Goal: Navigation & Orientation: Find specific page/section

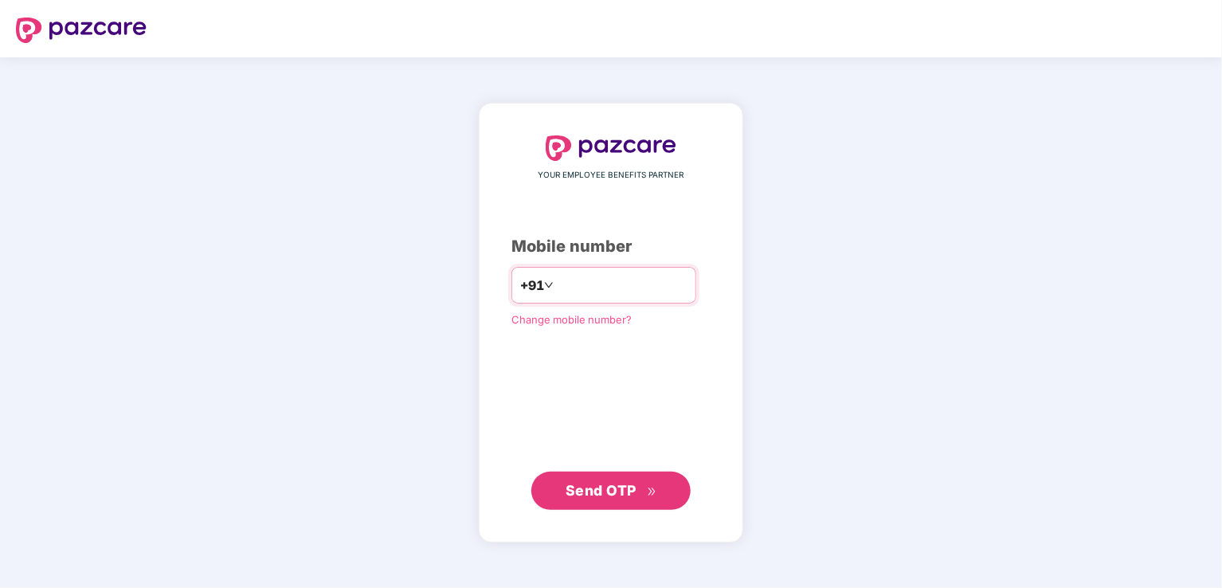
type input "*"
type input "**********"
click at [653, 497] on span "Send OTP" at bounding box center [612, 490] width 92 height 22
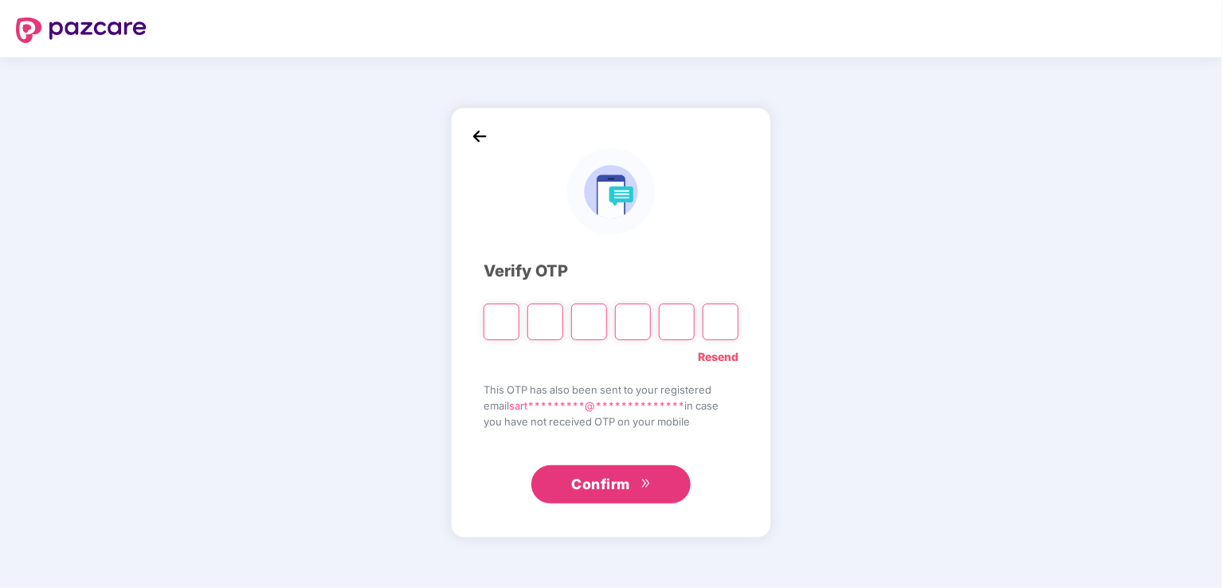
type input "*"
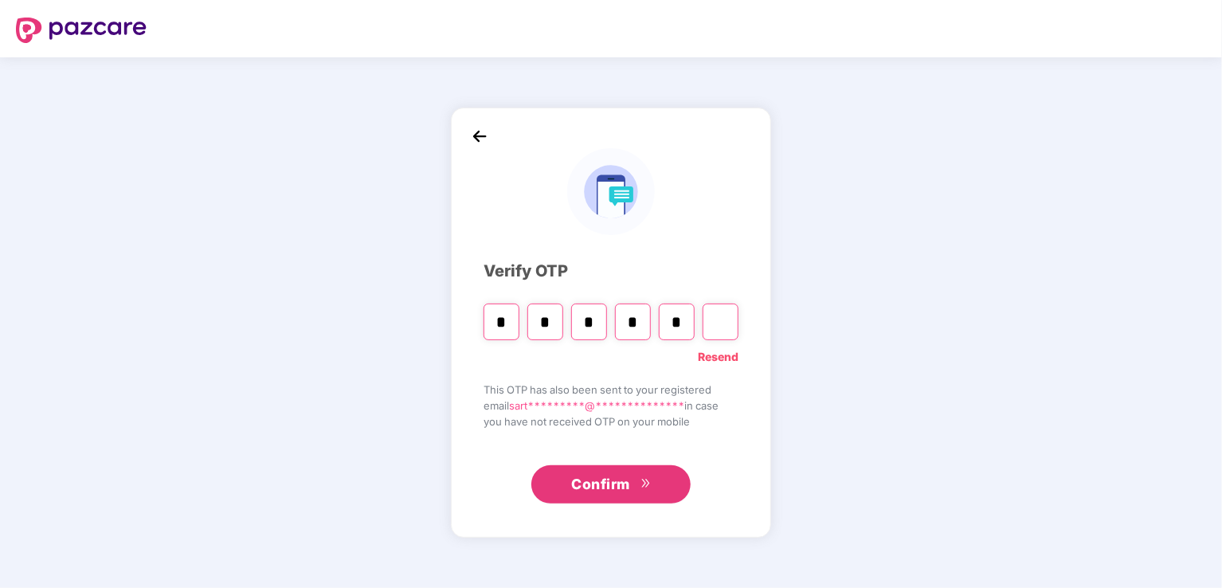
type input "*"
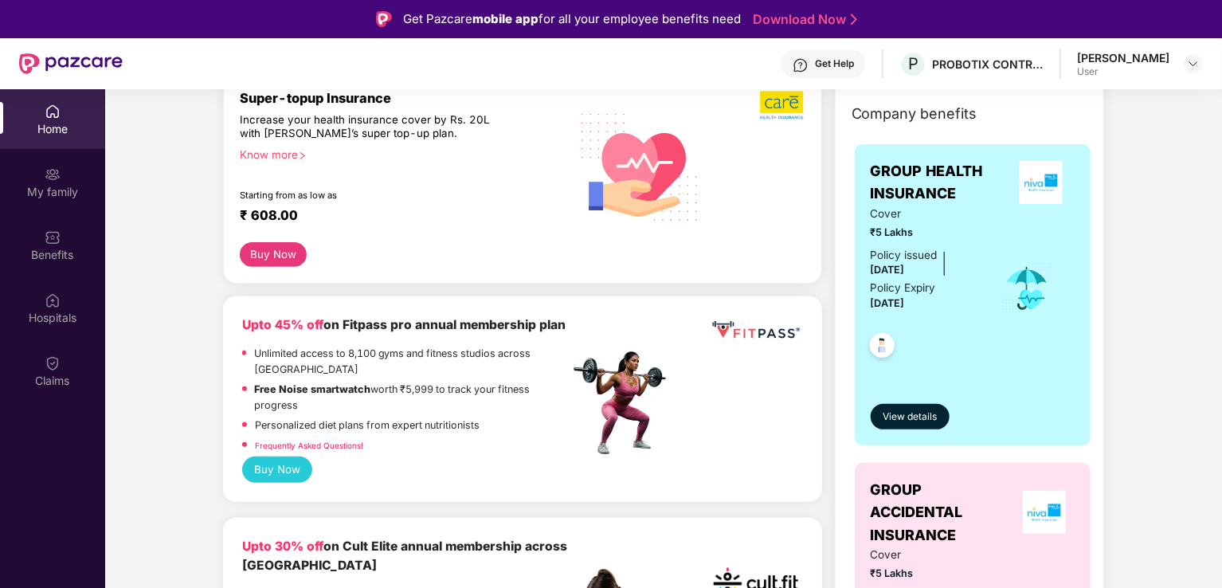
scroll to position [239, 0]
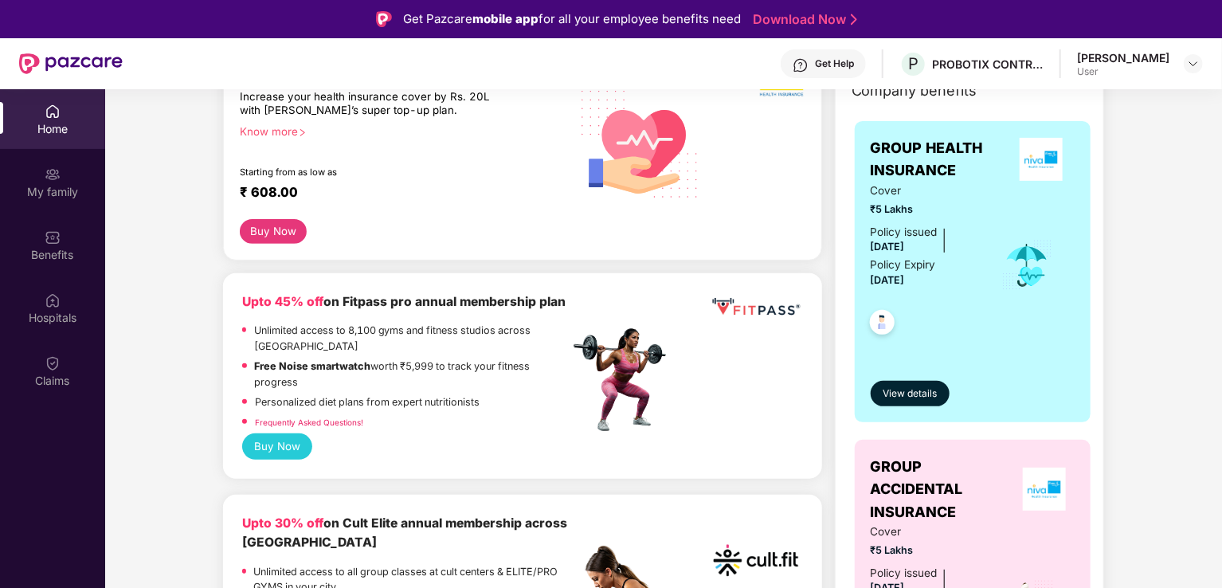
click at [321, 427] on link "Frequently Asked Questions!" at bounding box center [309, 422] width 108 height 10
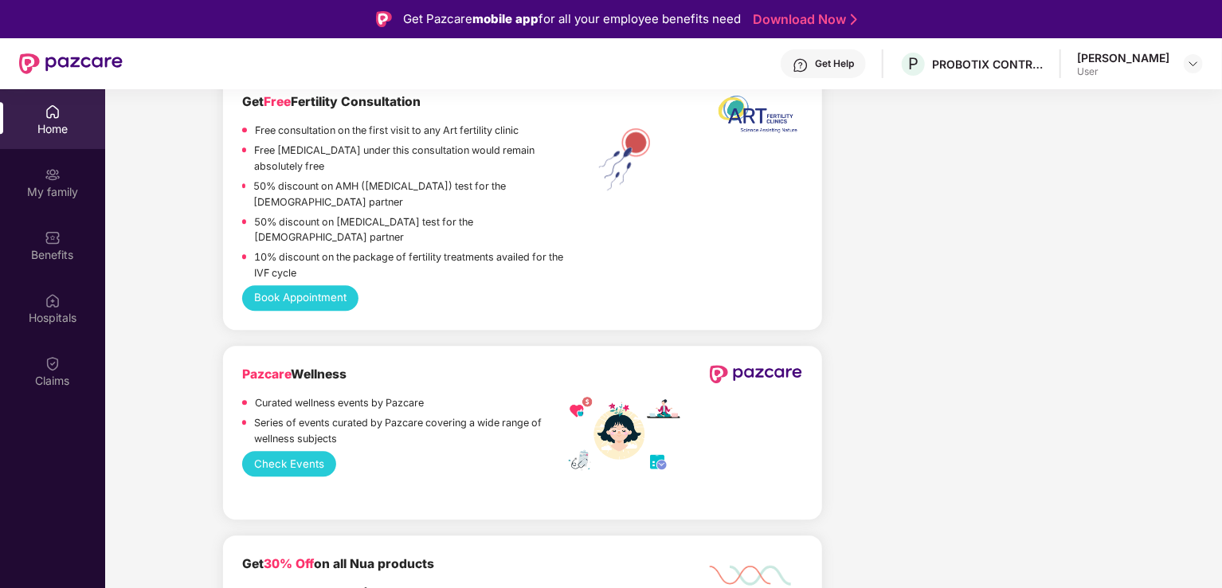
scroll to position [2230, 0]
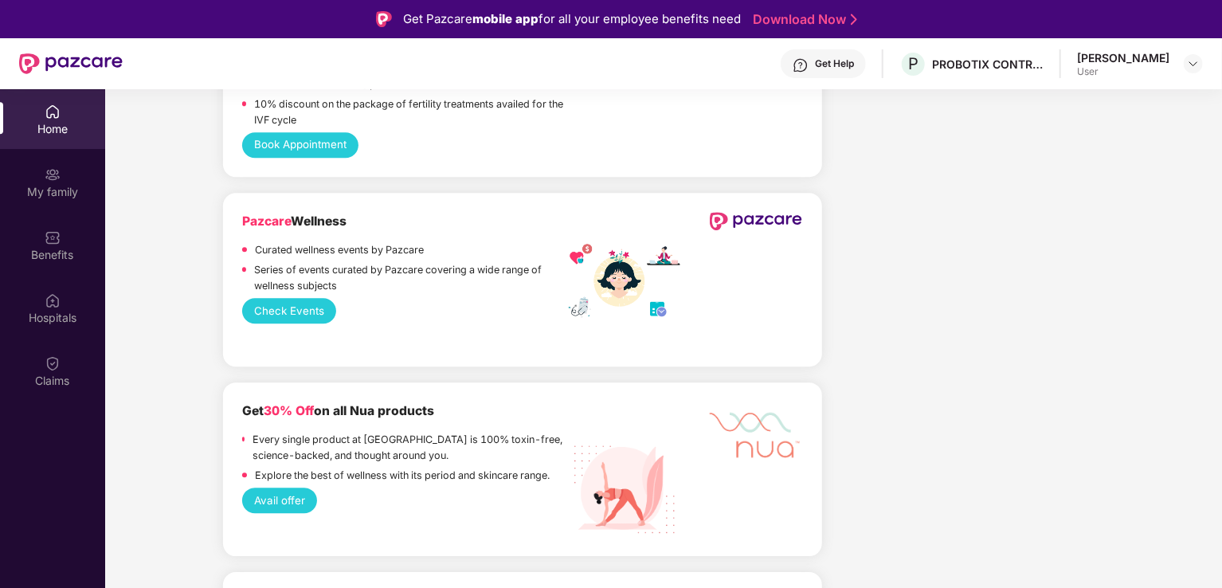
click at [64, 215] on div "Benefits" at bounding box center [52, 245] width 105 height 60
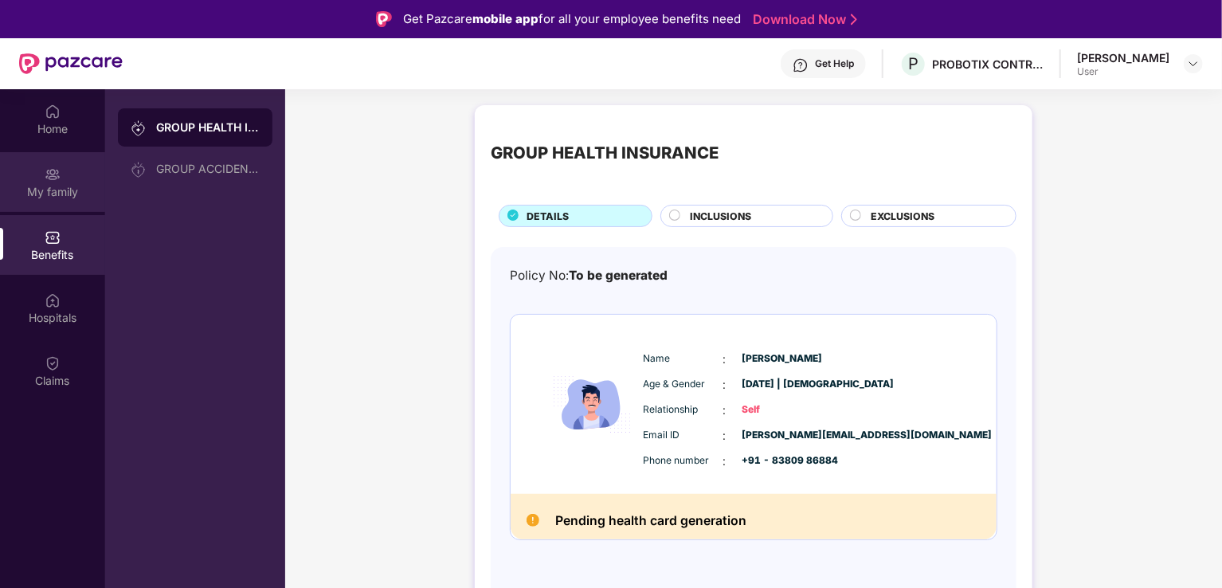
click at [70, 192] on div "My family" at bounding box center [52, 192] width 105 height 16
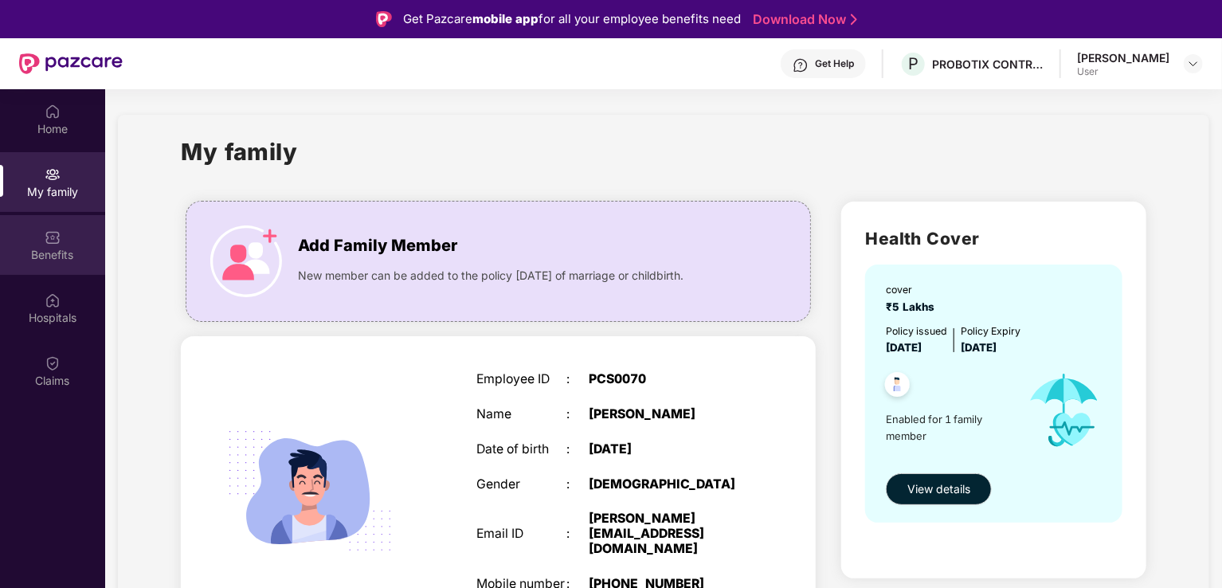
click at [48, 260] on div "Benefits" at bounding box center [52, 255] width 105 height 16
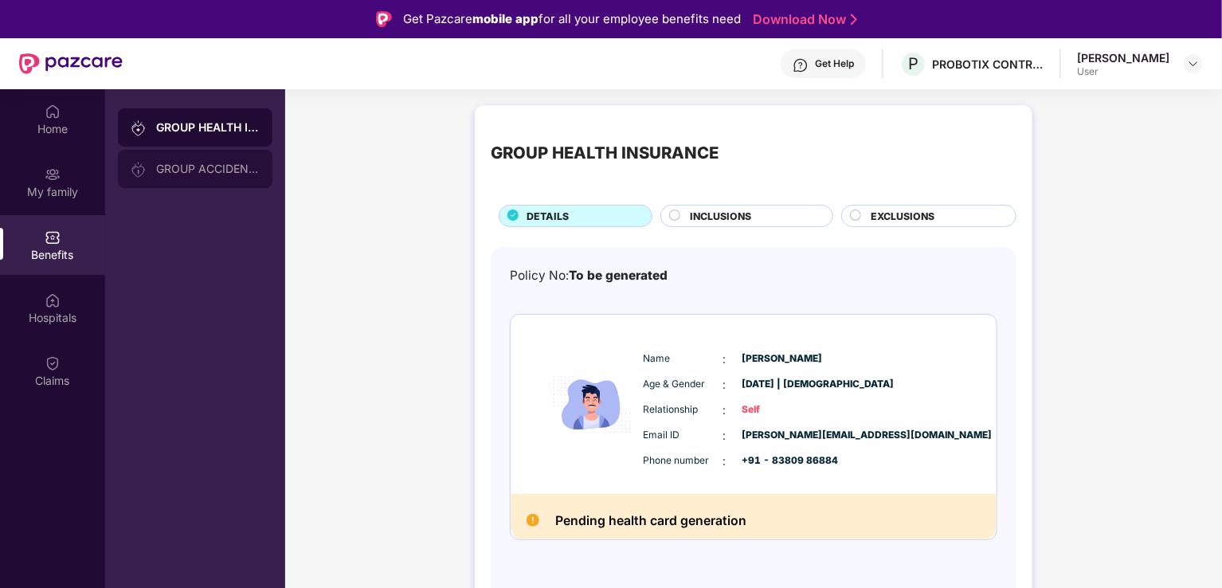
click at [210, 182] on div "GROUP ACCIDENTAL INSURANCE" at bounding box center [195, 169] width 155 height 38
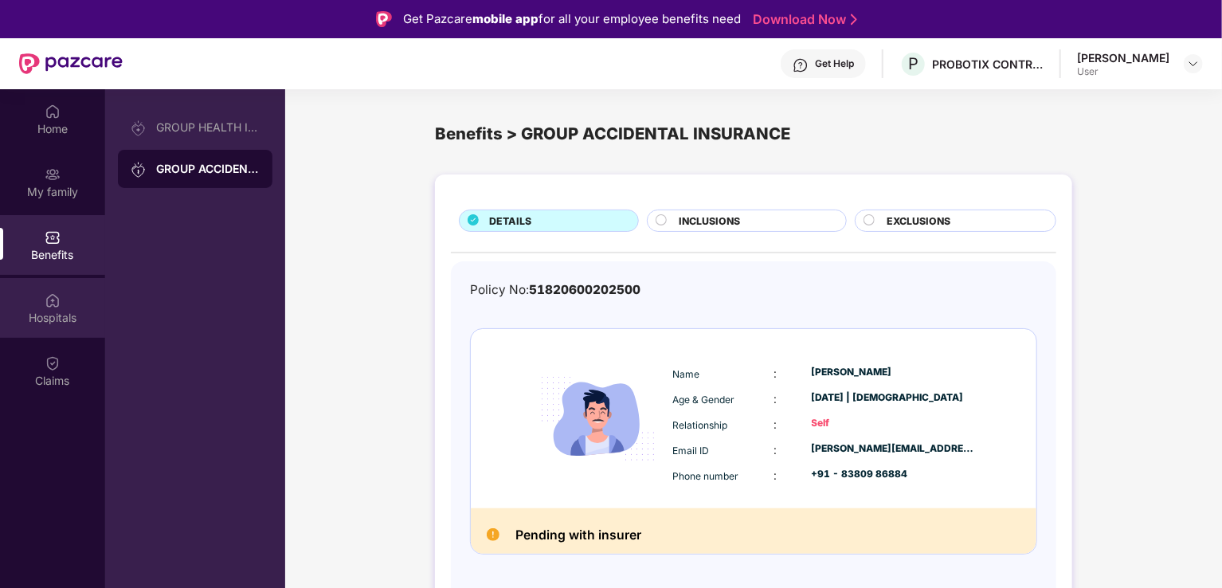
click at [44, 328] on div "Hospitals" at bounding box center [52, 308] width 105 height 60
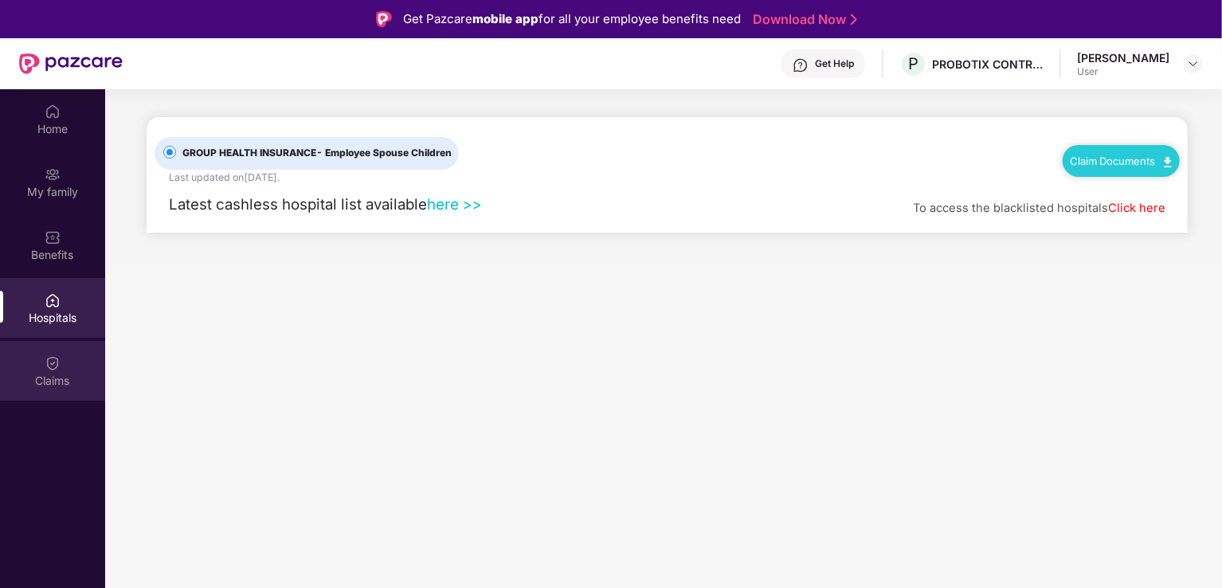
click at [47, 358] on img at bounding box center [53, 363] width 16 height 16
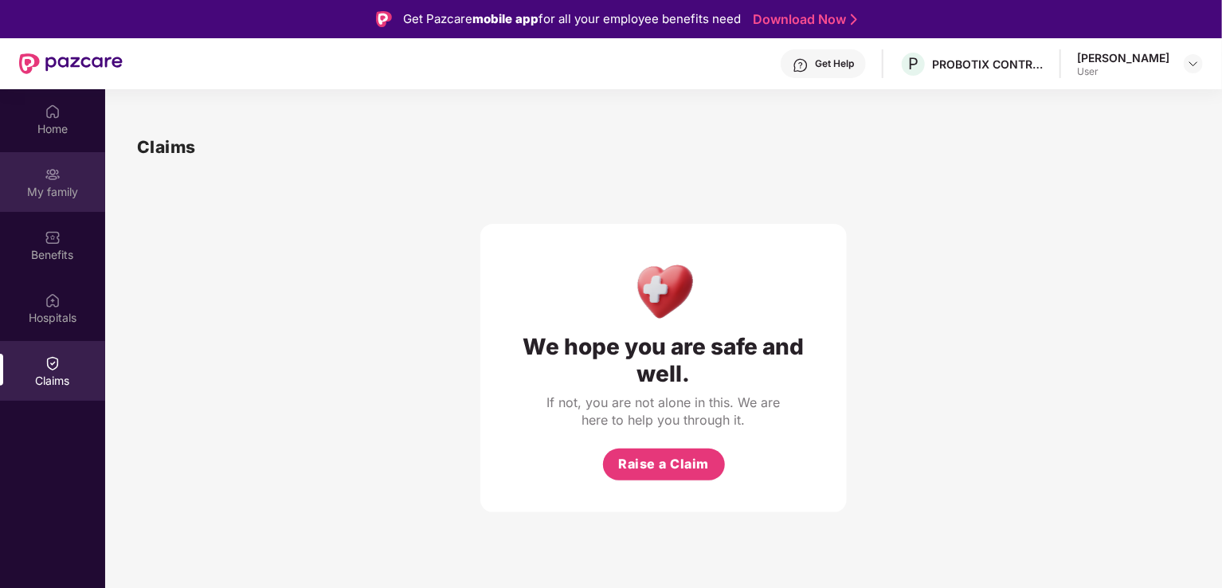
click at [67, 184] on div "My family" at bounding box center [52, 192] width 105 height 16
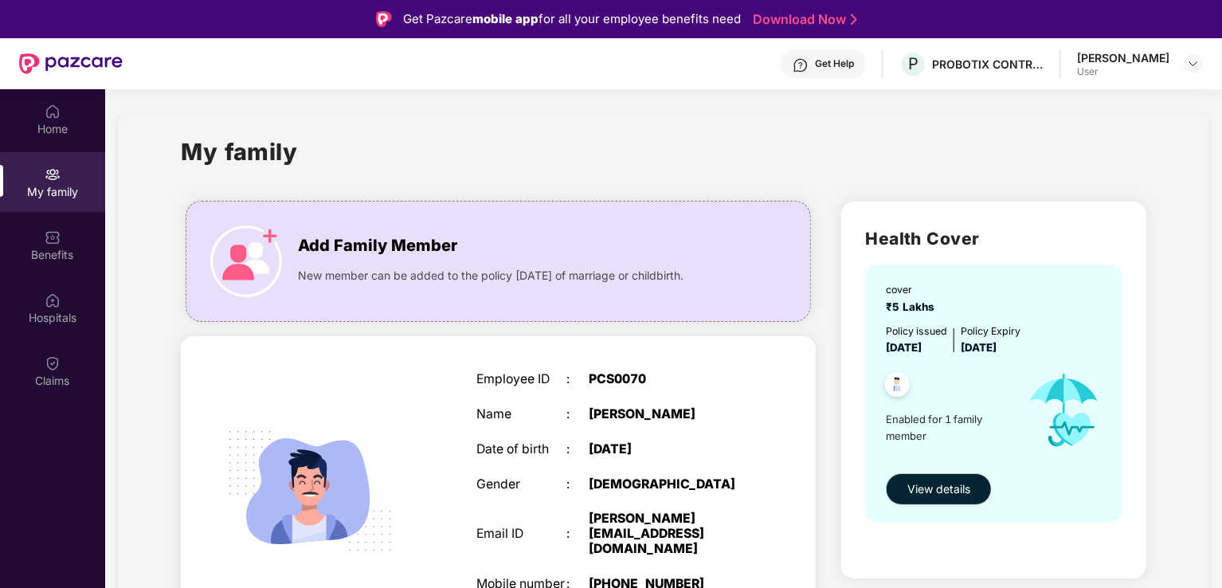
scroll to position [80, 0]
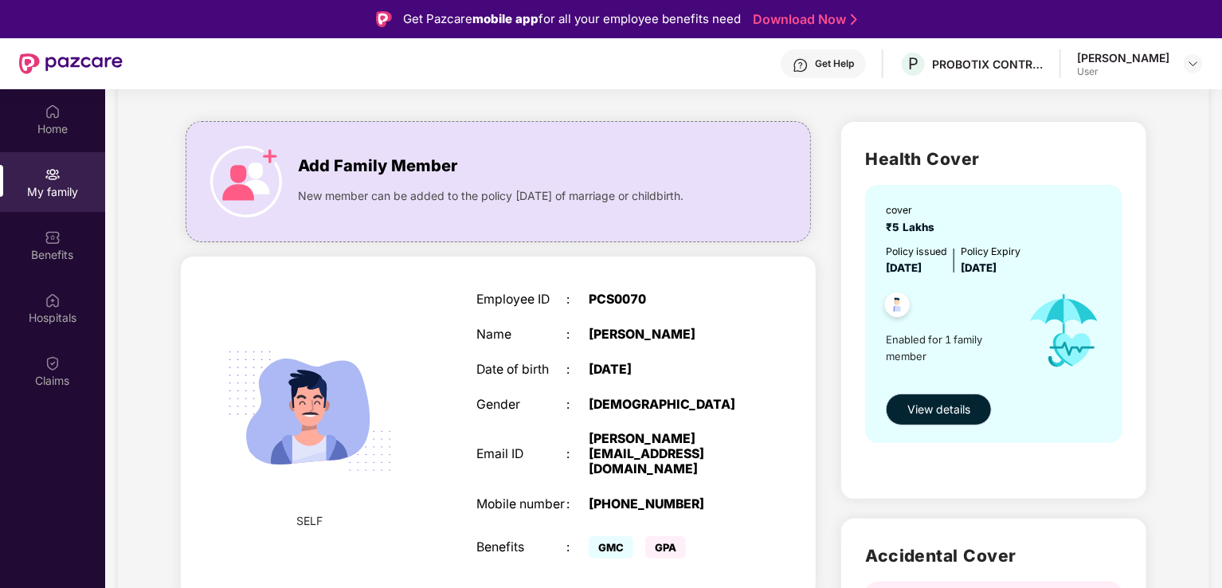
click at [924, 421] on button "View details" at bounding box center [939, 410] width 106 height 32
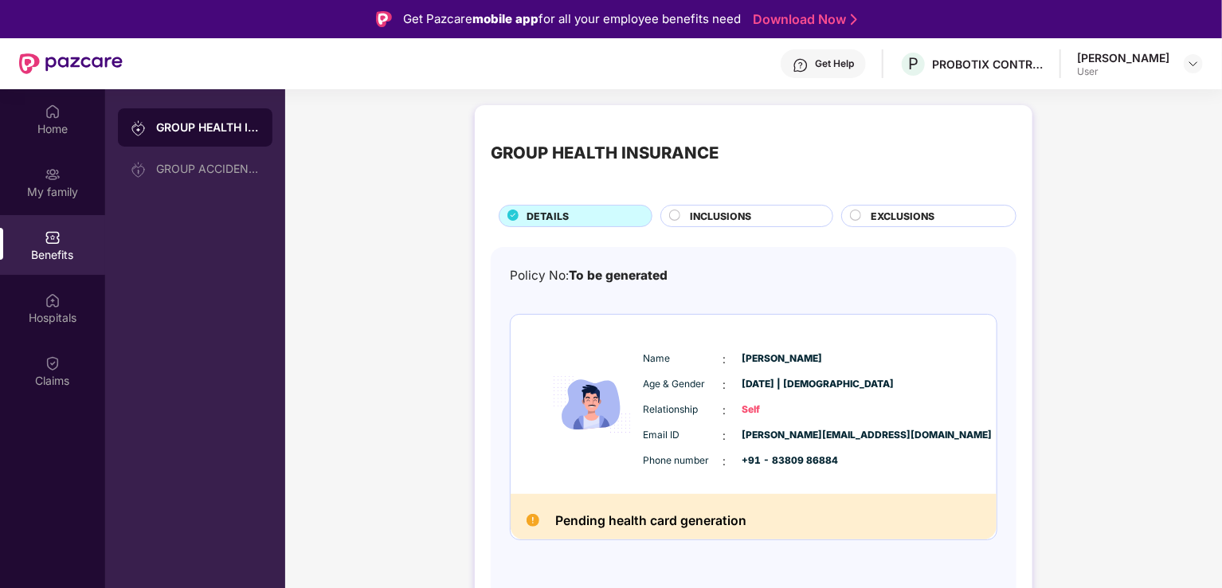
click at [730, 211] on span "INCLUSIONS" at bounding box center [720, 216] width 61 height 15
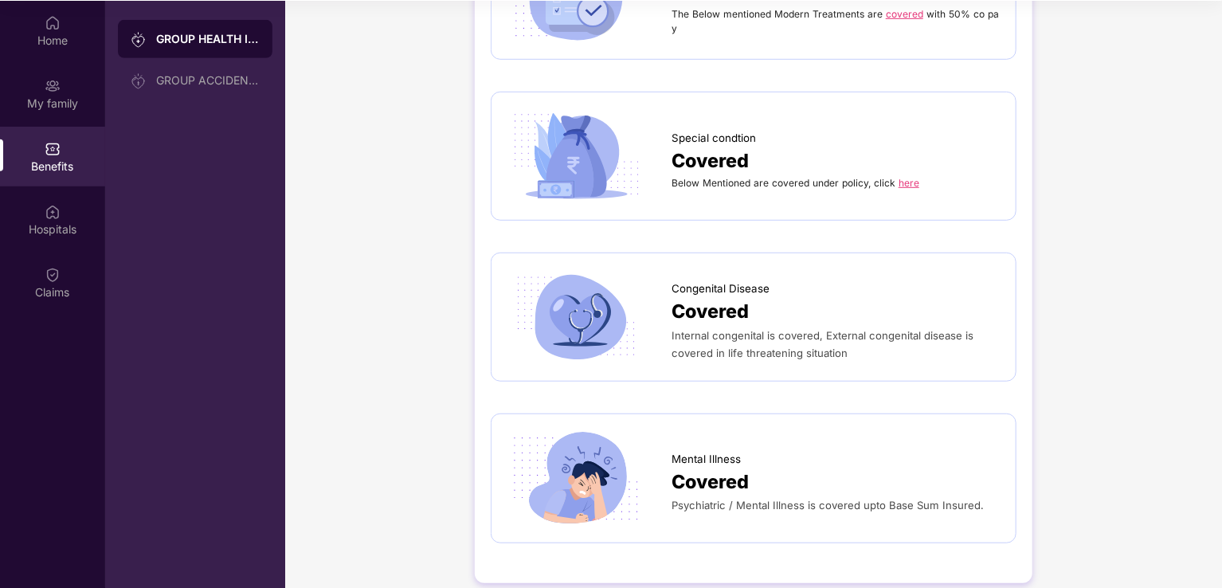
scroll to position [89, 0]
click at [44, 231] on div "Hospitals" at bounding box center [52, 229] width 105 height 16
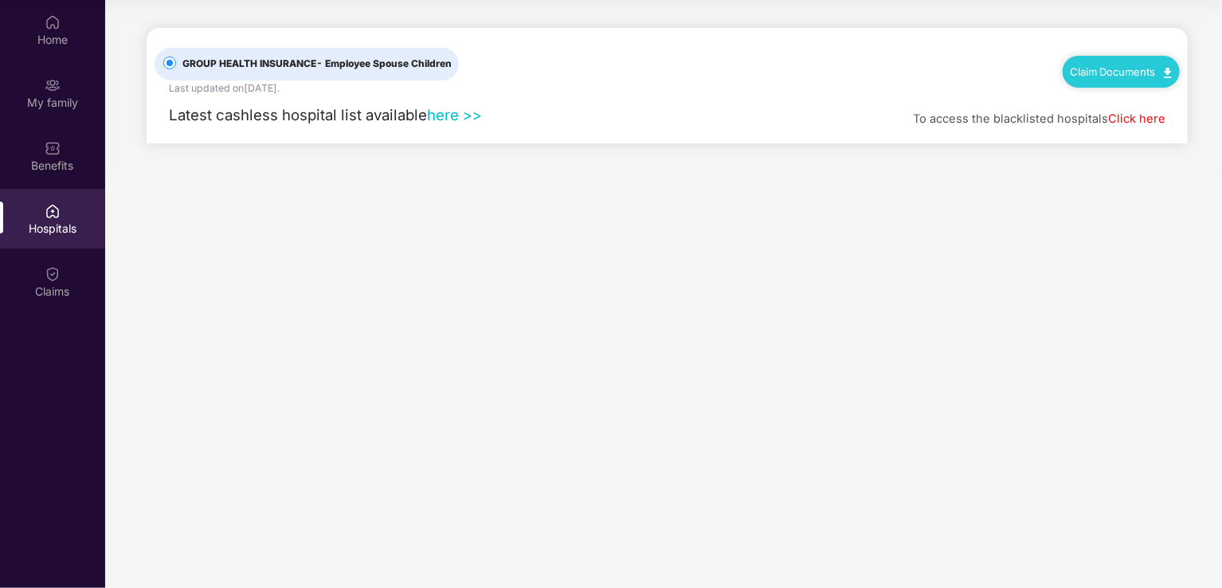
click at [446, 116] on link "here >>" at bounding box center [454, 115] width 55 height 18
click at [54, 96] on div "My family" at bounding box center [52, 103] width 105 height 16
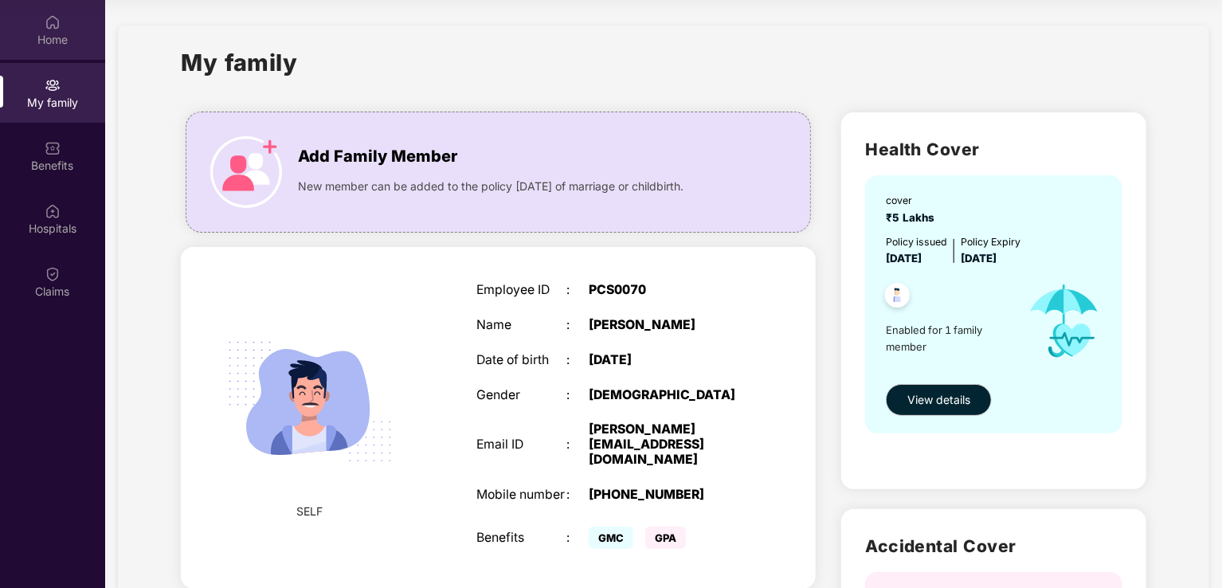
click at [63, 28] on div "Home" at bounding box center [52, 30] width 105 height 60
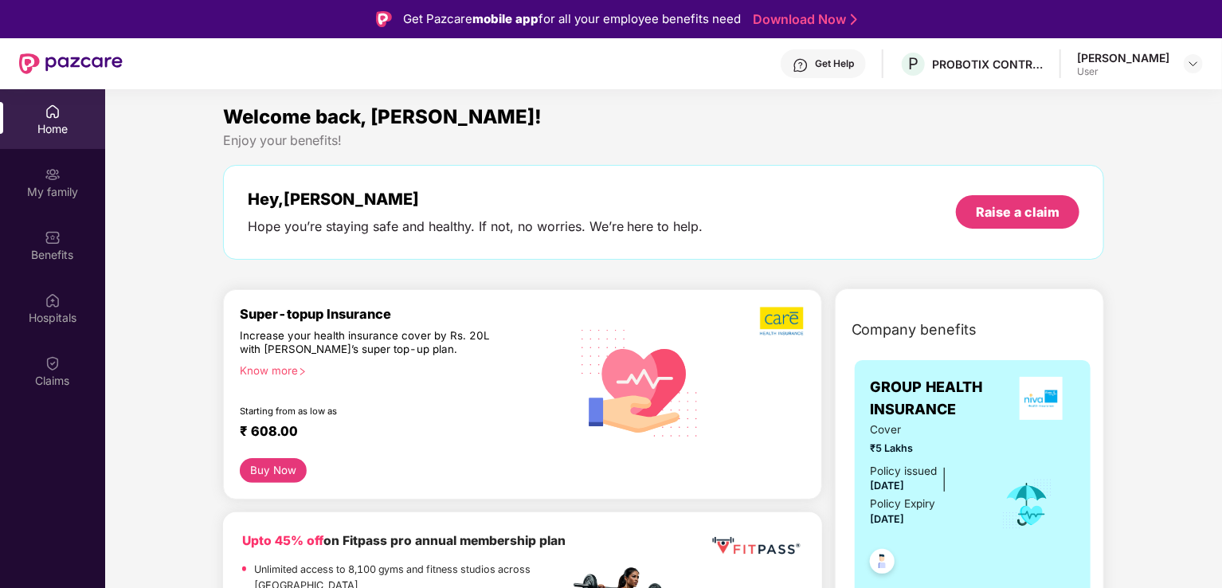
click at [1166, 63] on div "[PERSON_NAME]" at bounding box center [1123, 57] width 92 height 15
click at [1195, 64] on img at bounding box center [1193, 63] width 13 height 13
click at [1076, 101] on div "Logout" at bounding box center [1118, 101] width 207 height 31
